Goal: Entertainment & Leisure: Consume media (video, audio)

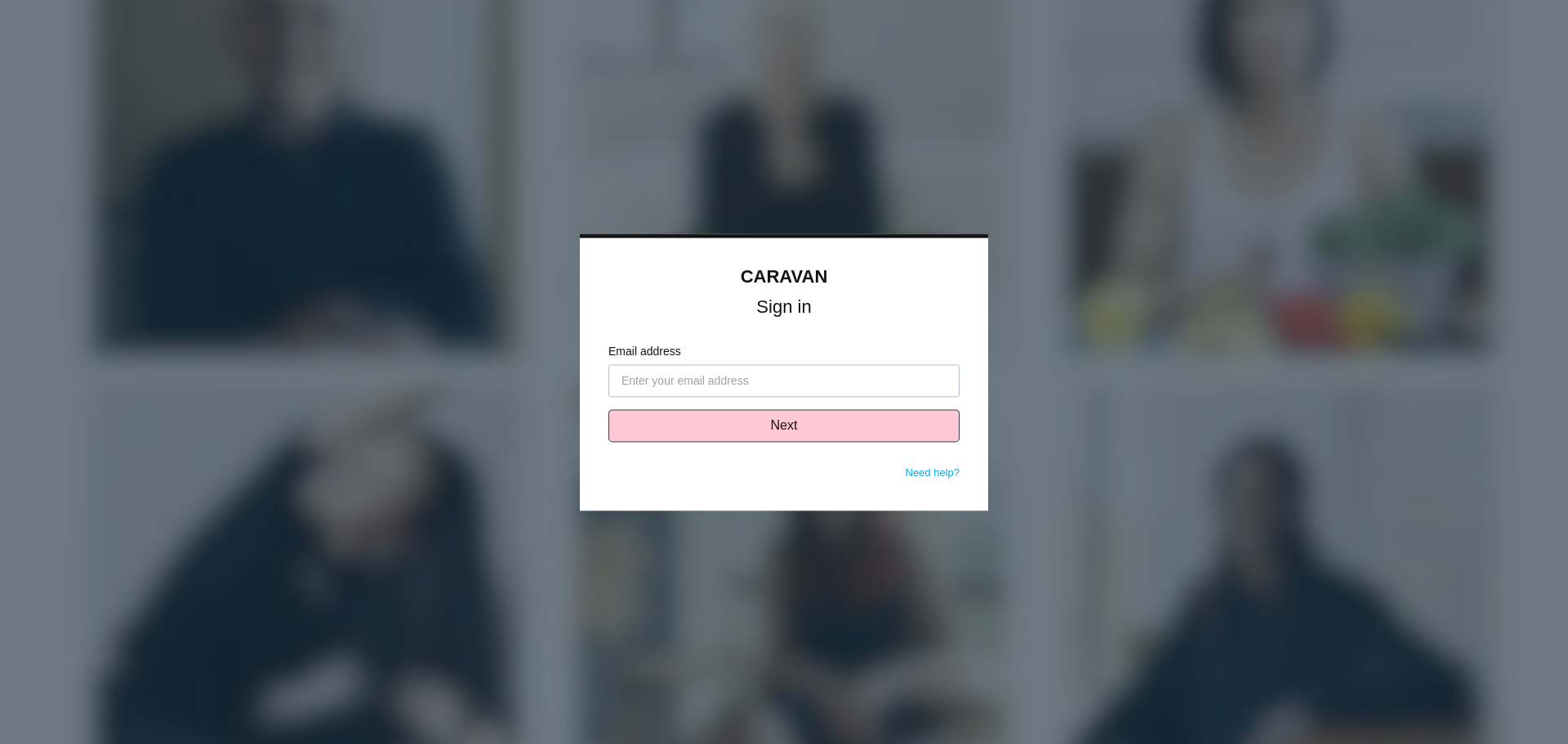
click at [685, 372] on input "Email address" at bounding box center [784, 380] width 351 height 32
type input "[PERSON_NAME][EMAIL_ADDRESS][PERSON_NAME][DOMAIN_NAME]"
click at [757, 427] on button "Next" at bounding box center [784, 425] width 351 height 32
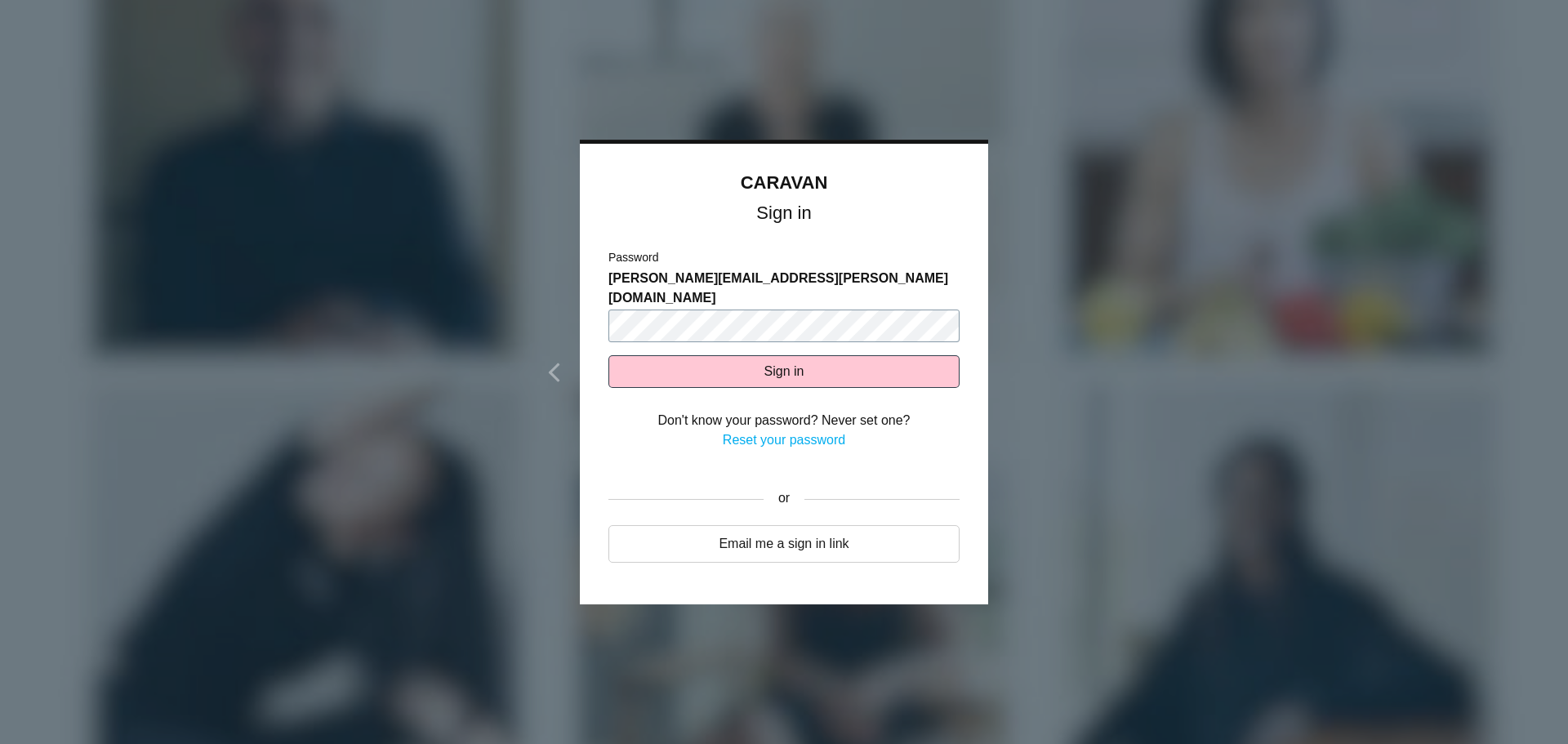
click at [608, 355] on button "Sign in" at bounding box center [784, 371] width 351 height 32
